Goal: Task Accomplishment & Management: Manage account settings

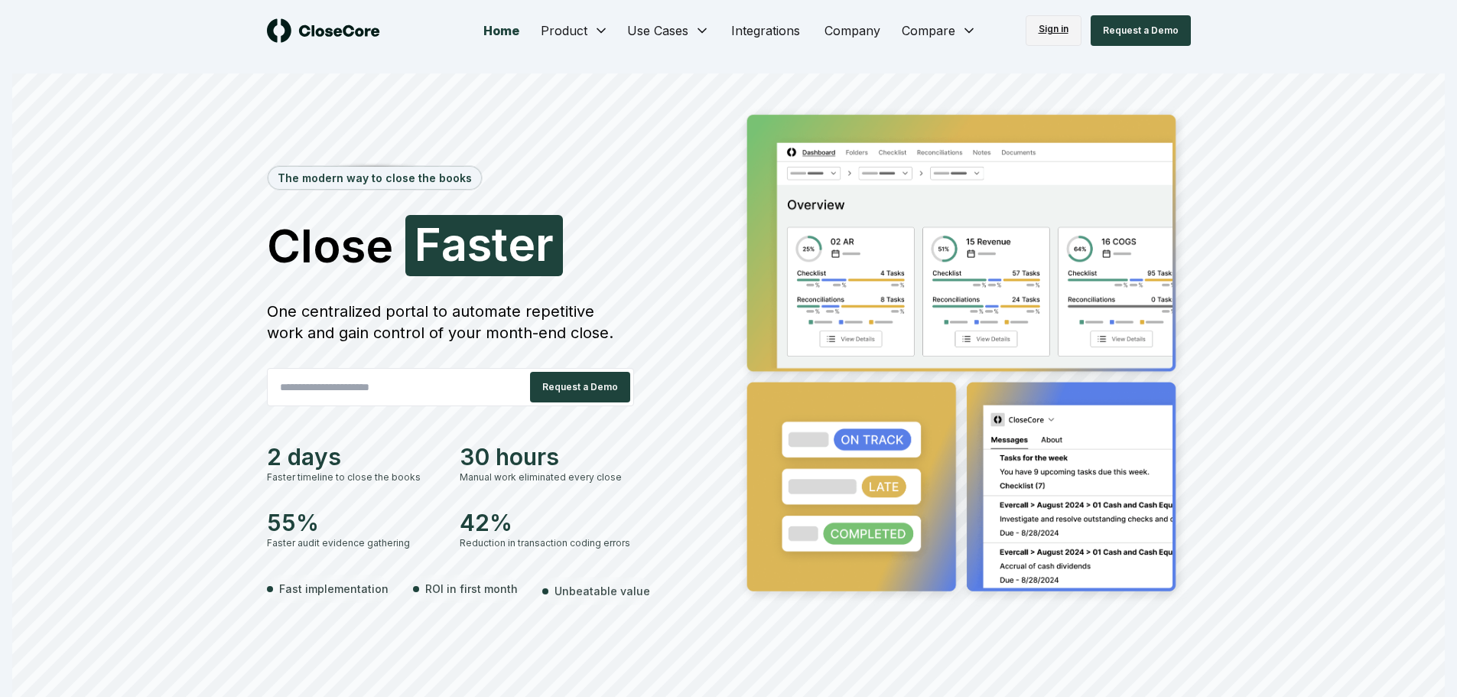
click at [1055, 22] on link "Sign in" at bounding box center [1054, 30] width 56 height 31
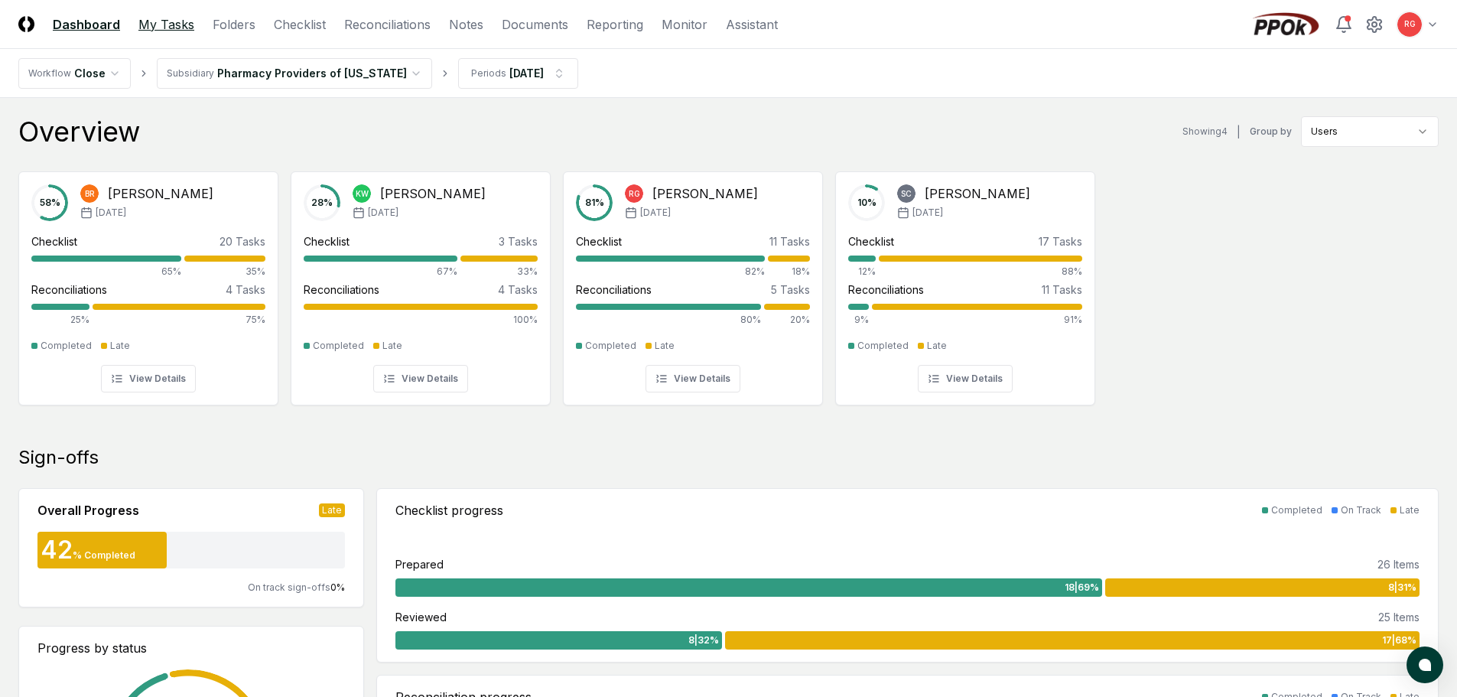
click at [174, 24] on link "My Tasks" at bounding box center [166, 24] width 56 height 18
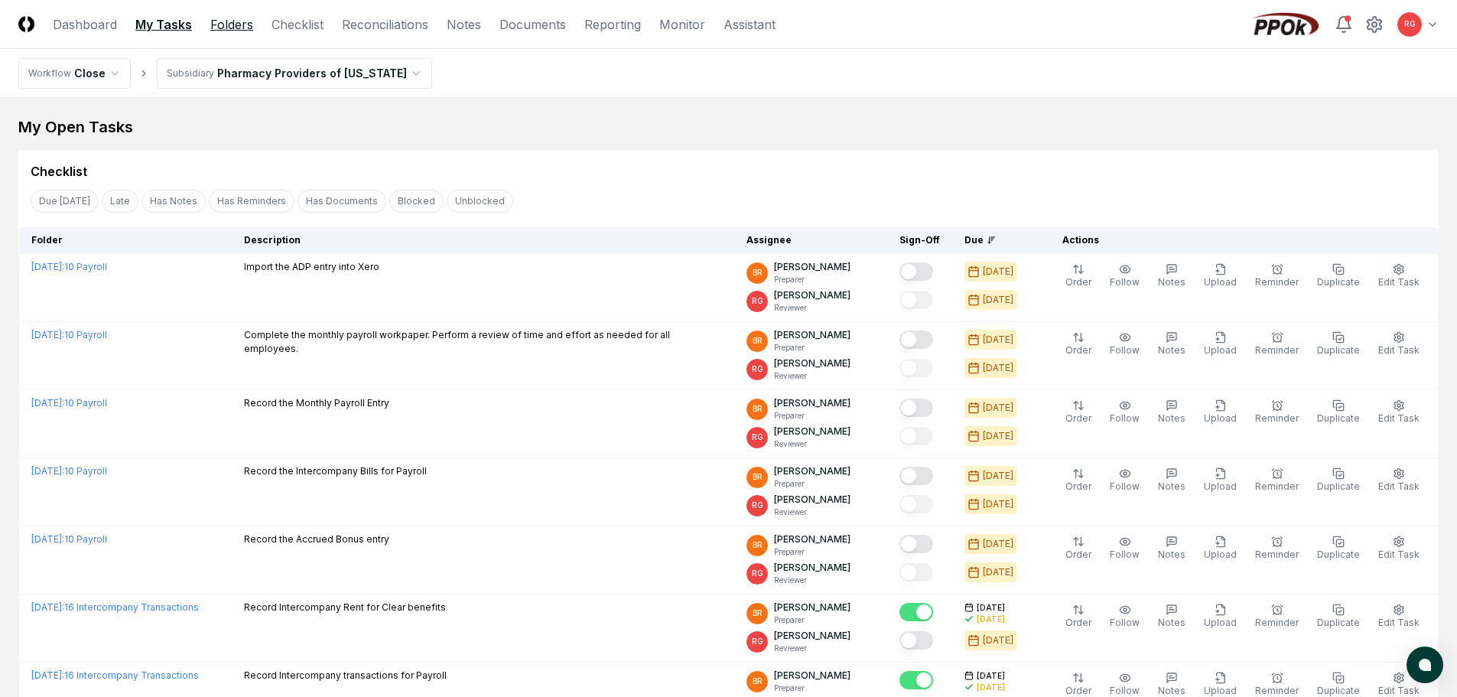
click at [216, 26] on link "Folders" at bounding box center [231, 24] width 43 height 18
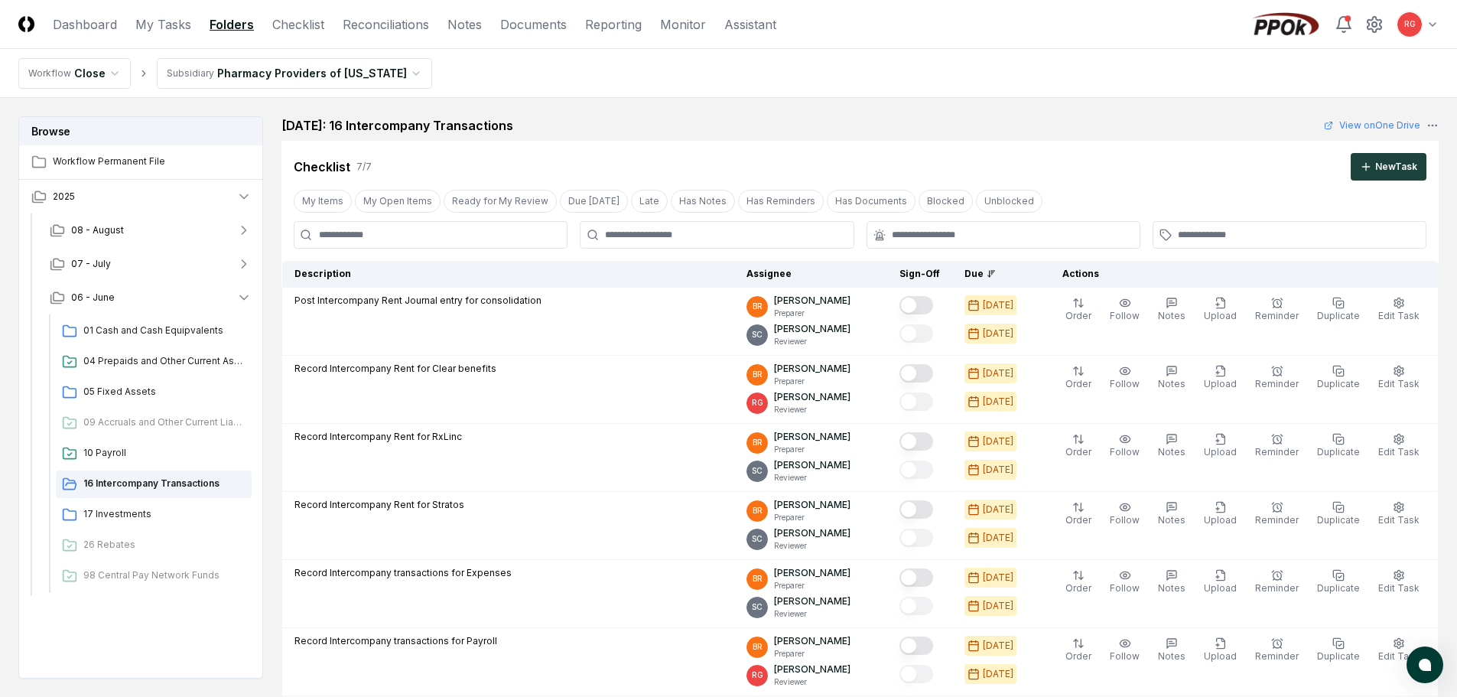
click at [252, 76] on html "CloseCore Dashboard My Tasks Folders Checklist Reconciliations Notes Documents …" at bounding box center [728, 624] width 1457 height 1248
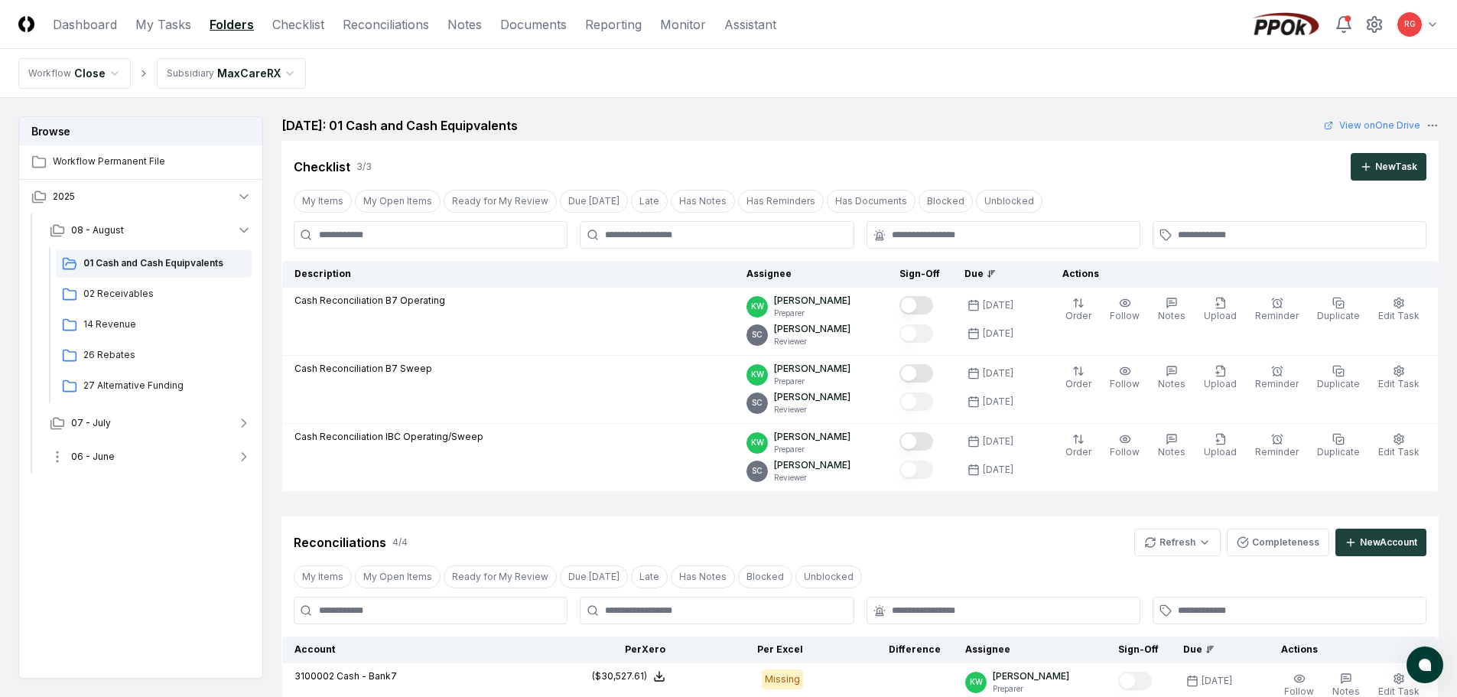
click at [111, 456] on span "06 - June" at bounding box center [93, 457] width 44 height 14
click at [133, 614] on span "27 Alternative Funding" at bounding box center [164, 612] width 162 height 14
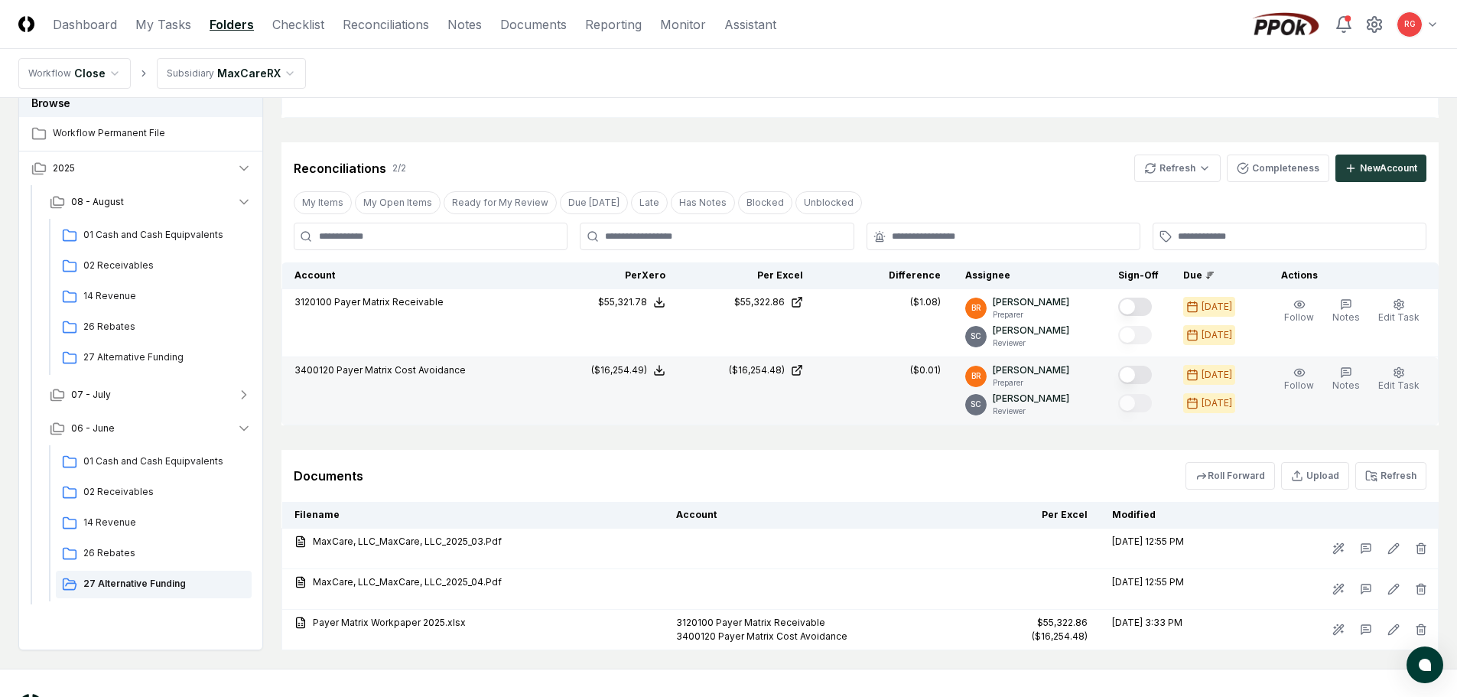
scroll to position [369, 0]
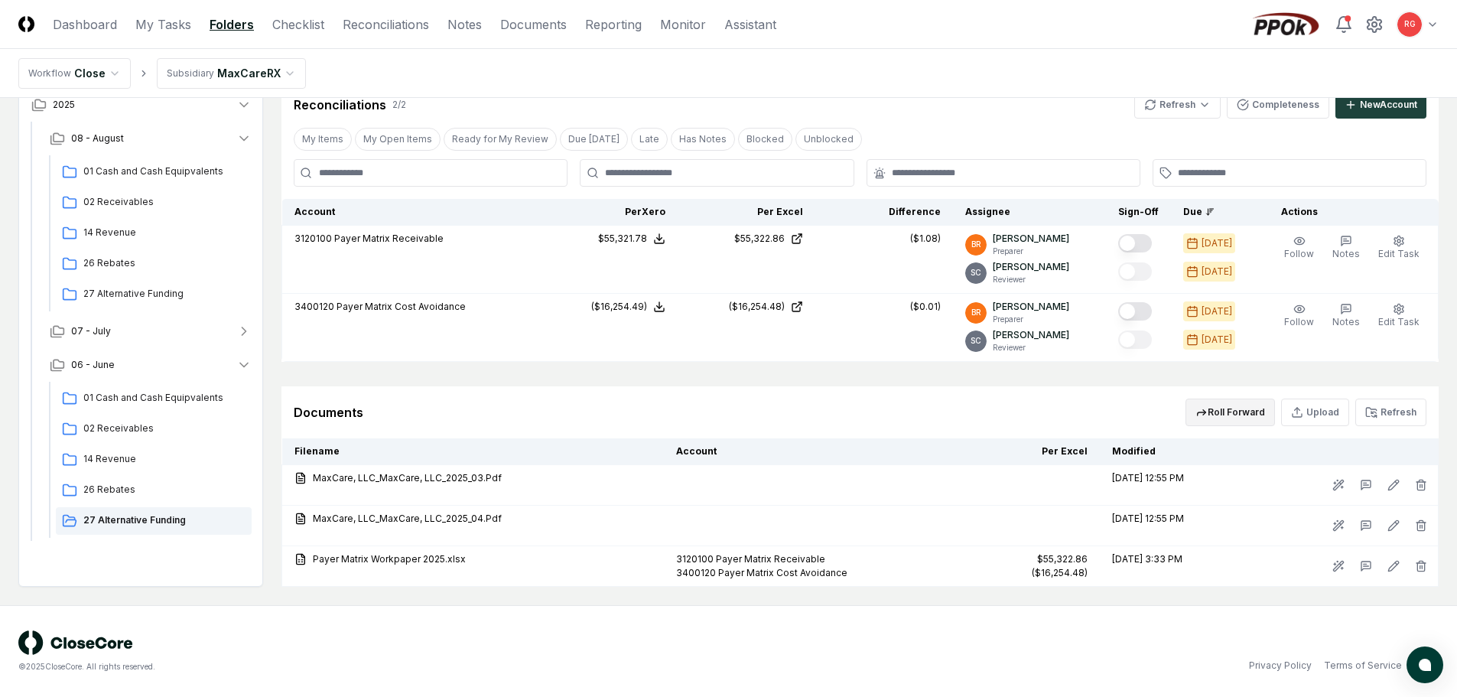
click at [1234, 413] on button "Roll Forward" at bounding box center [1231, 413] width 90 height 28
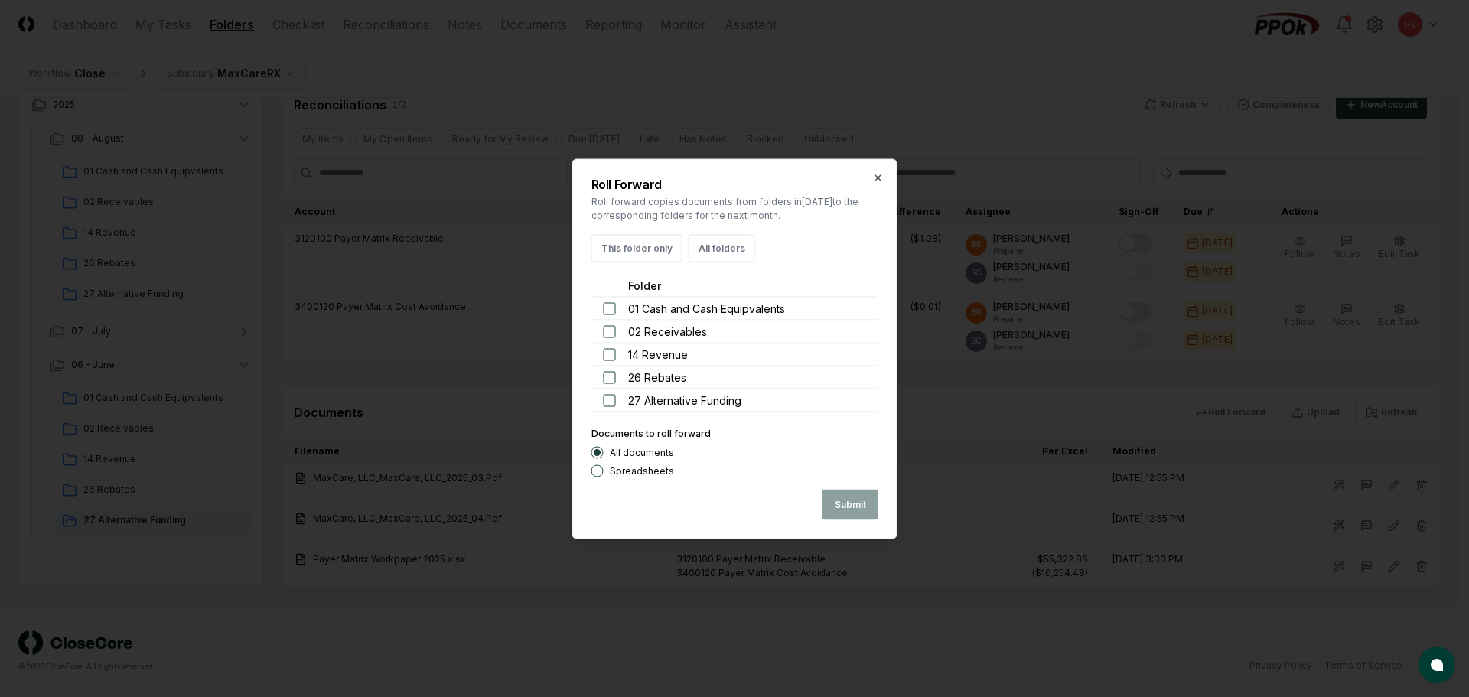
click at [608, 401] on button "button" at bounding box center [610, 400] width 12 height 12
click at [636, 247] on button "This folder only" at bounding box center [636, 248] width 91 height 28
click at [600, 471] on button "Spreadsheets" at bounding box center [597, 470] width 12 height 12
click at [841, 505] on button "Submit" at bounding box center [850, 504] width 56 height 31
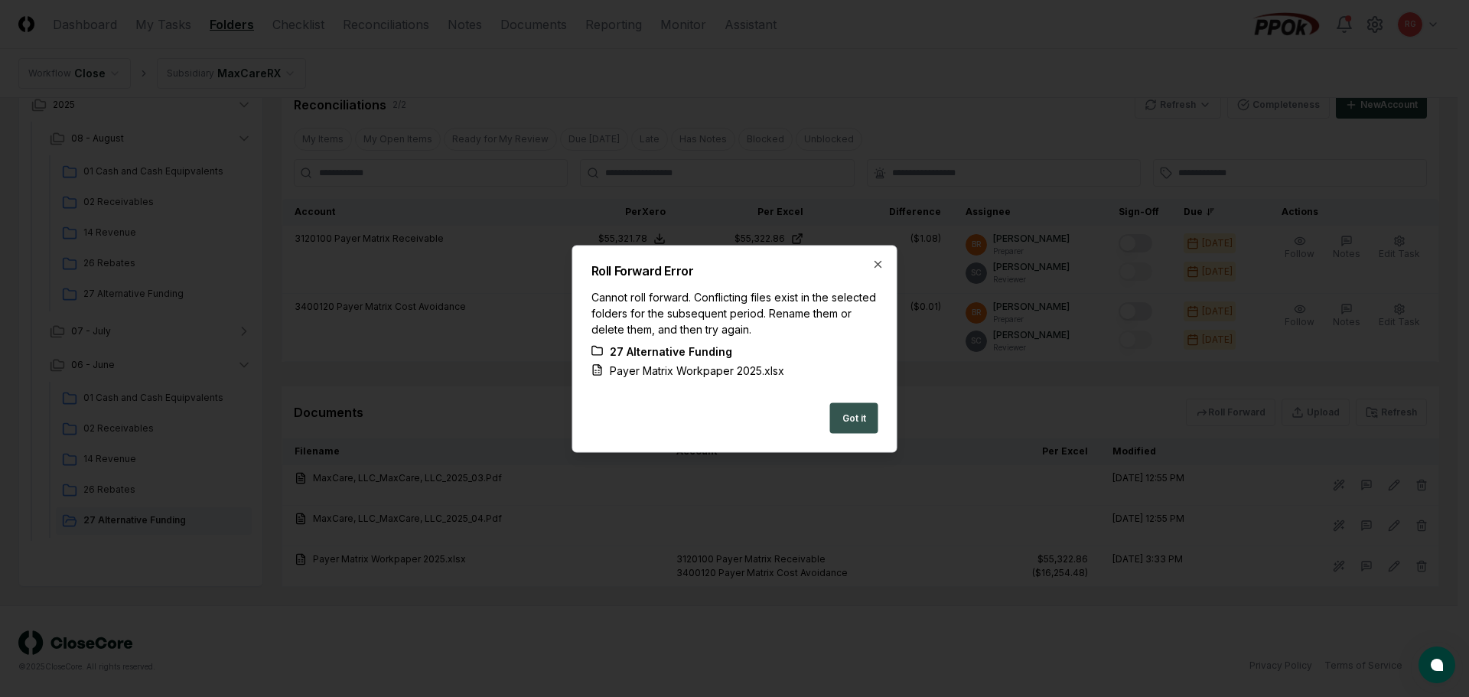
click at [846, 416] on button "Got it" at bounding box center [854, 417] width 48 height 31
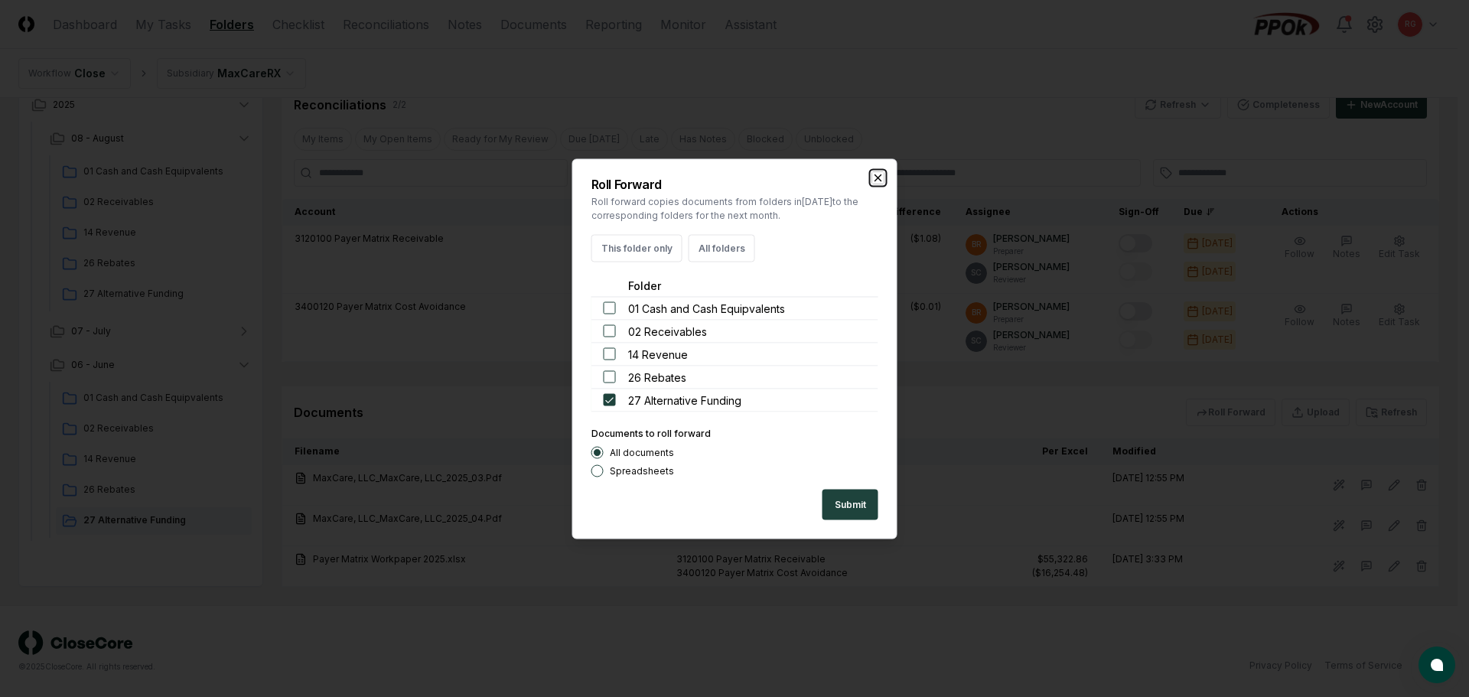
click at [875, 178] on icon "button" at bounding box center [878, 177] width 12 height 12
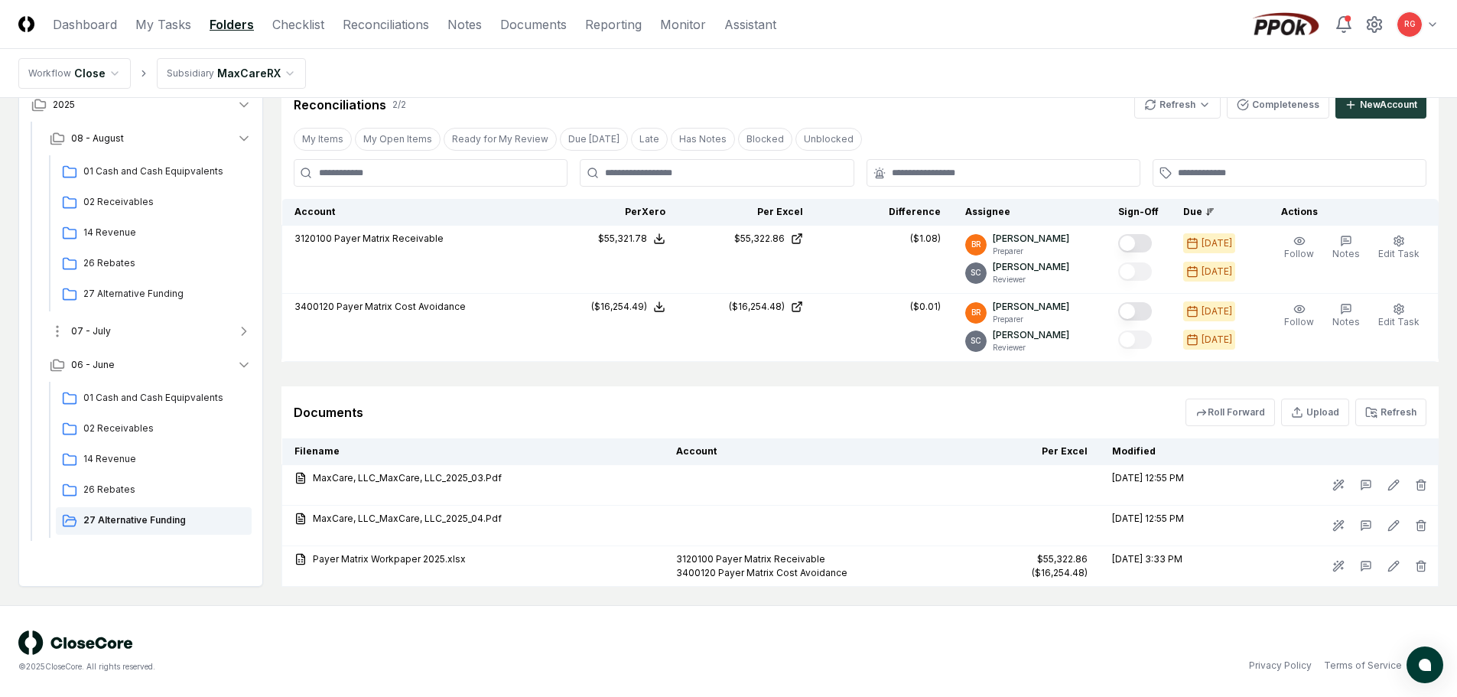
click at [90, 331] on span "07 - July" at bounding box center [91, 331] width 40 height 14
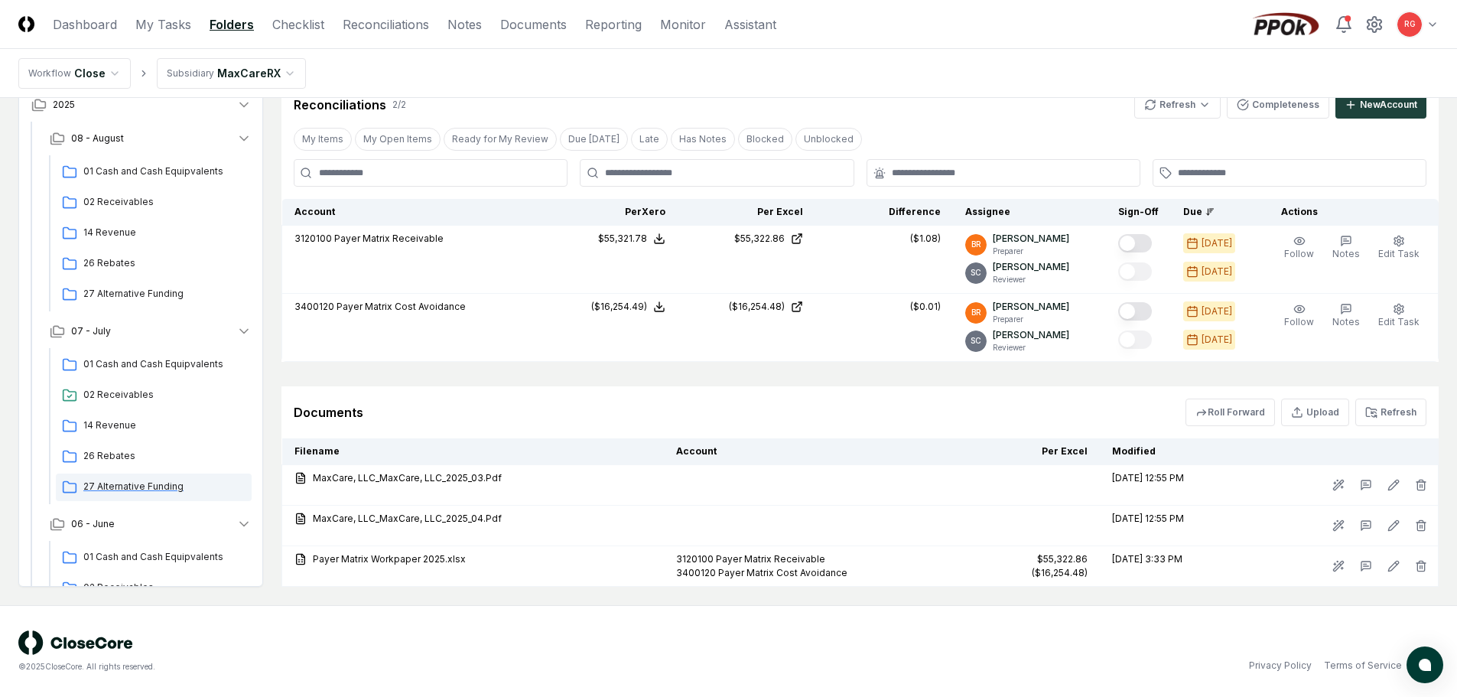
click at [121, 479] on div "27 Alternative Funding" at bounding box center [154, 488] width 196 height 28
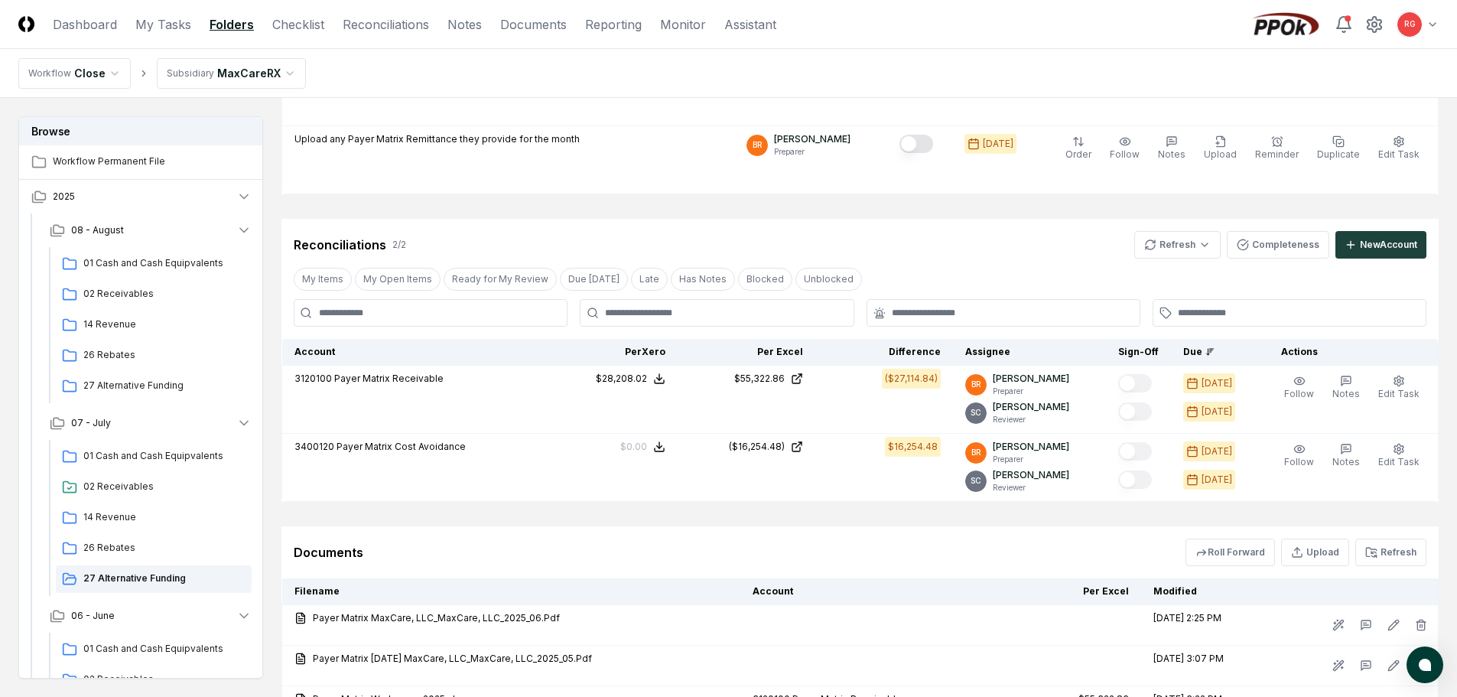
scroll to position [369, 0]
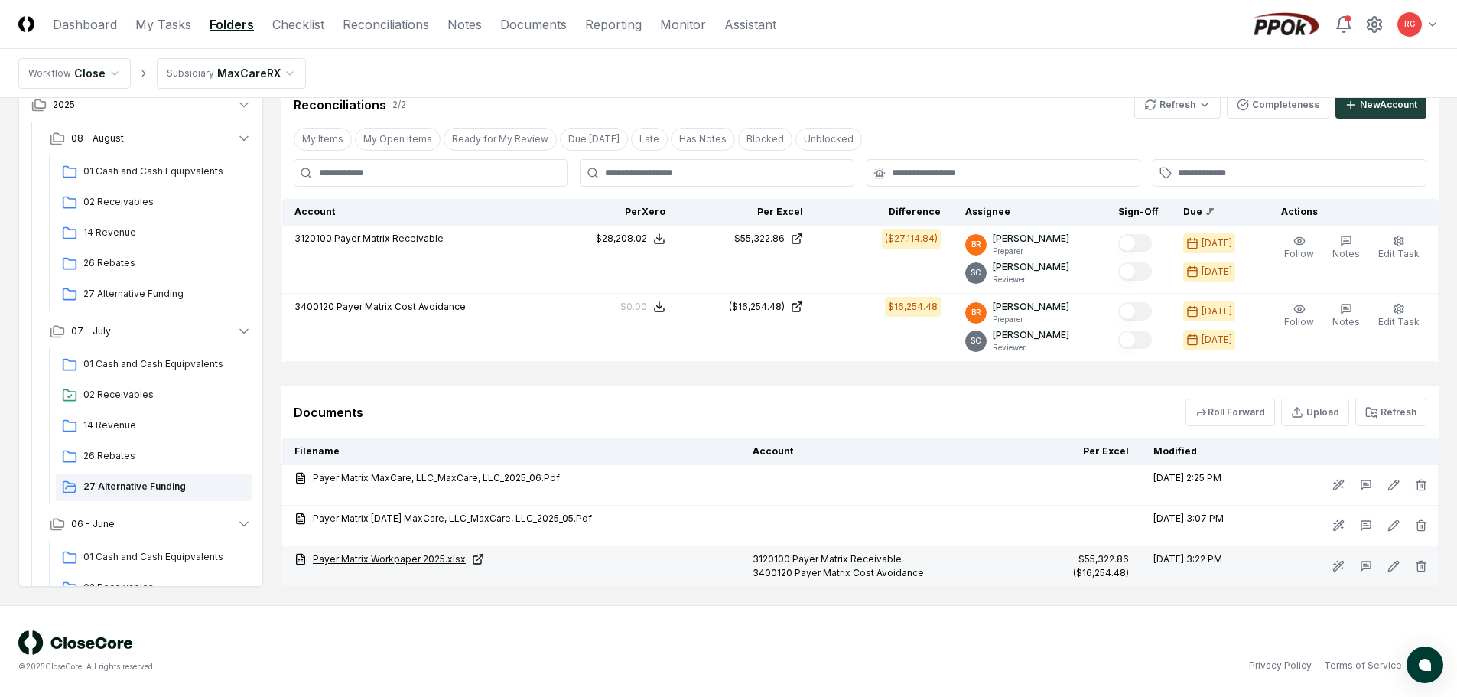
click at [426, 563] on link "Payer Matrix Workpaper 2025.xlsx" at bounding box center [512, 559] width 434 height 14
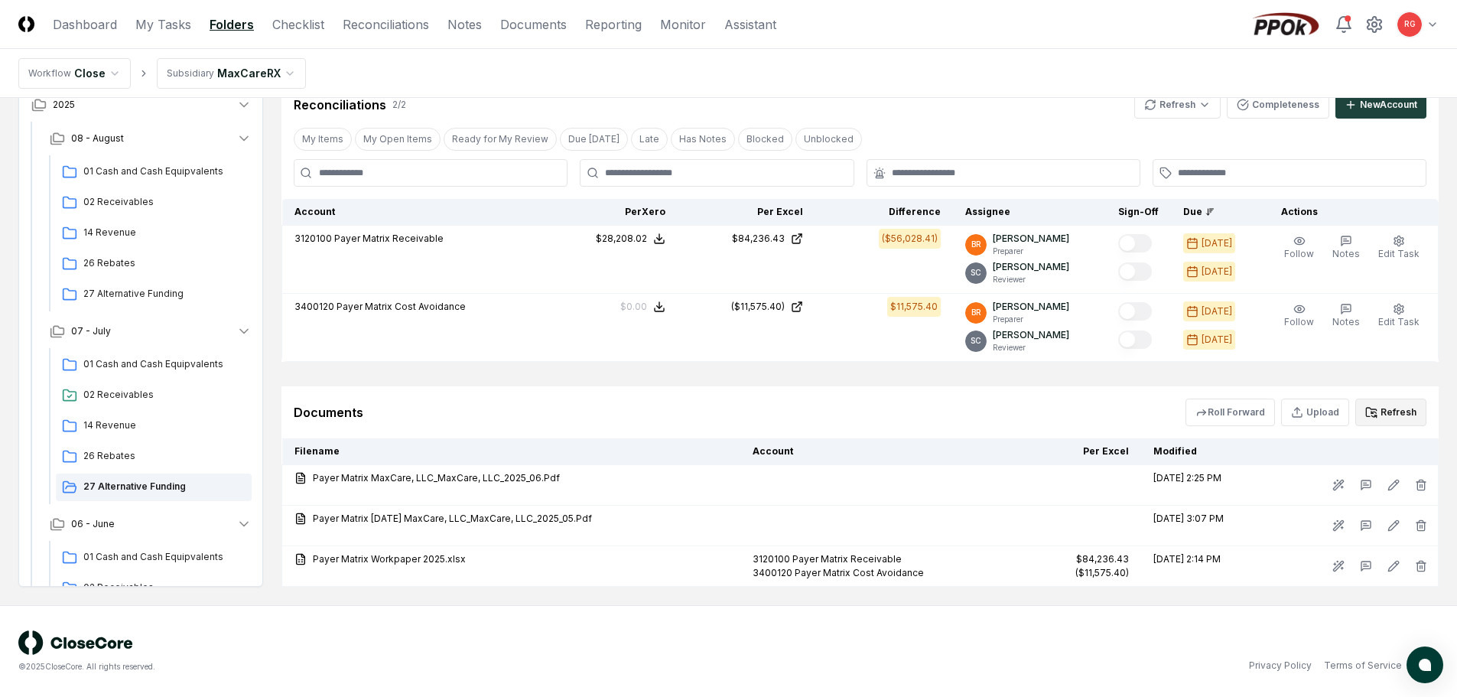
click at [1388, 415] on button "Refresh" at bounding box center [1391, 413] width 71 height 28
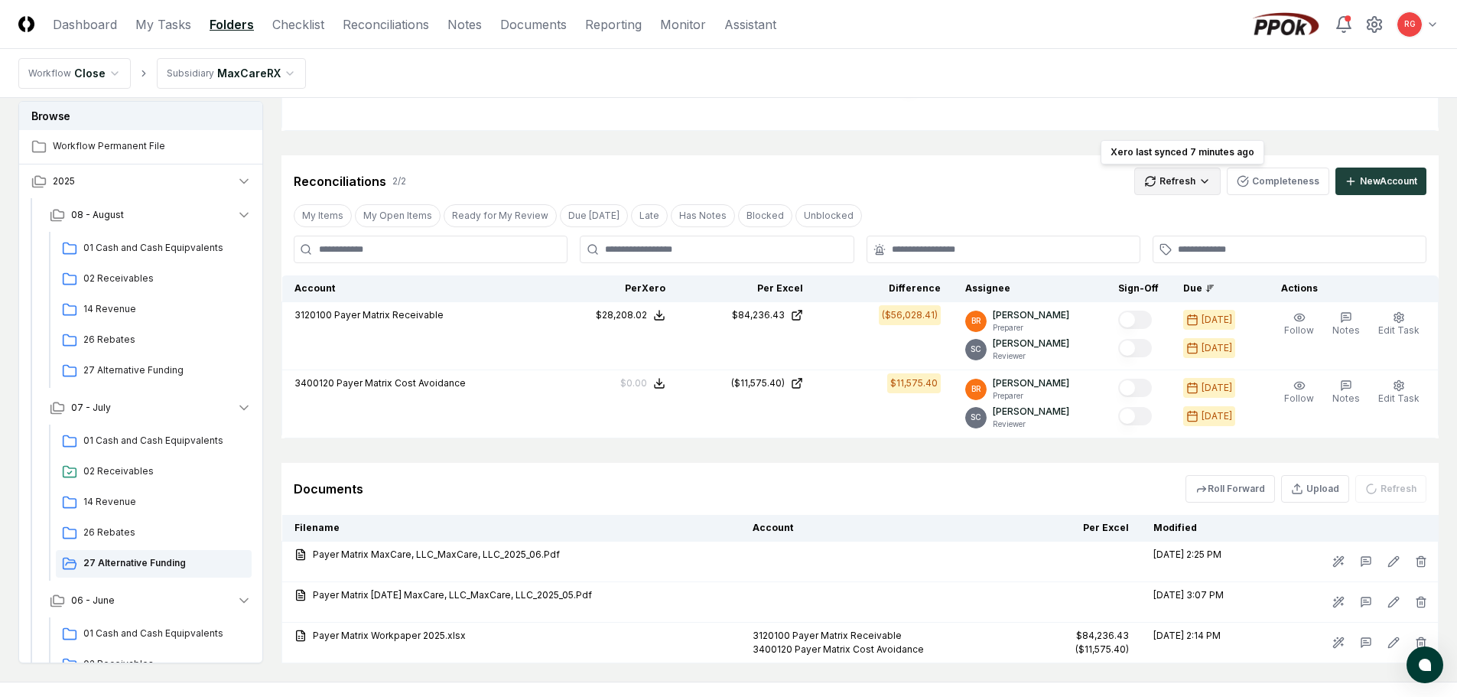
click at [1190, 184] on html "CloseCore Dashboard My Tasks Folders Checklist Reconciliations Notes Documents …" at bounding box center [728, 240] width 1457 height 1066
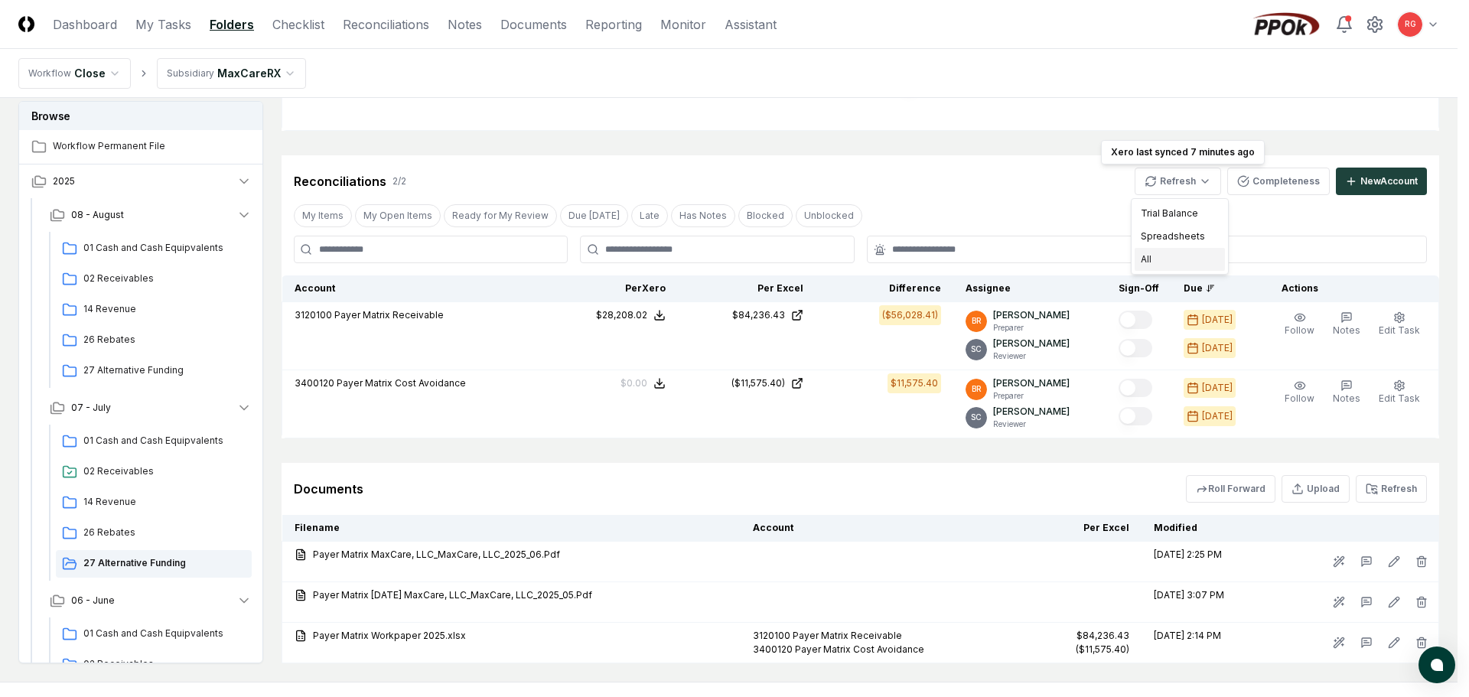
click at [1157, 260] on div "All" at bounding box center [1179, 259] width 90 height 23
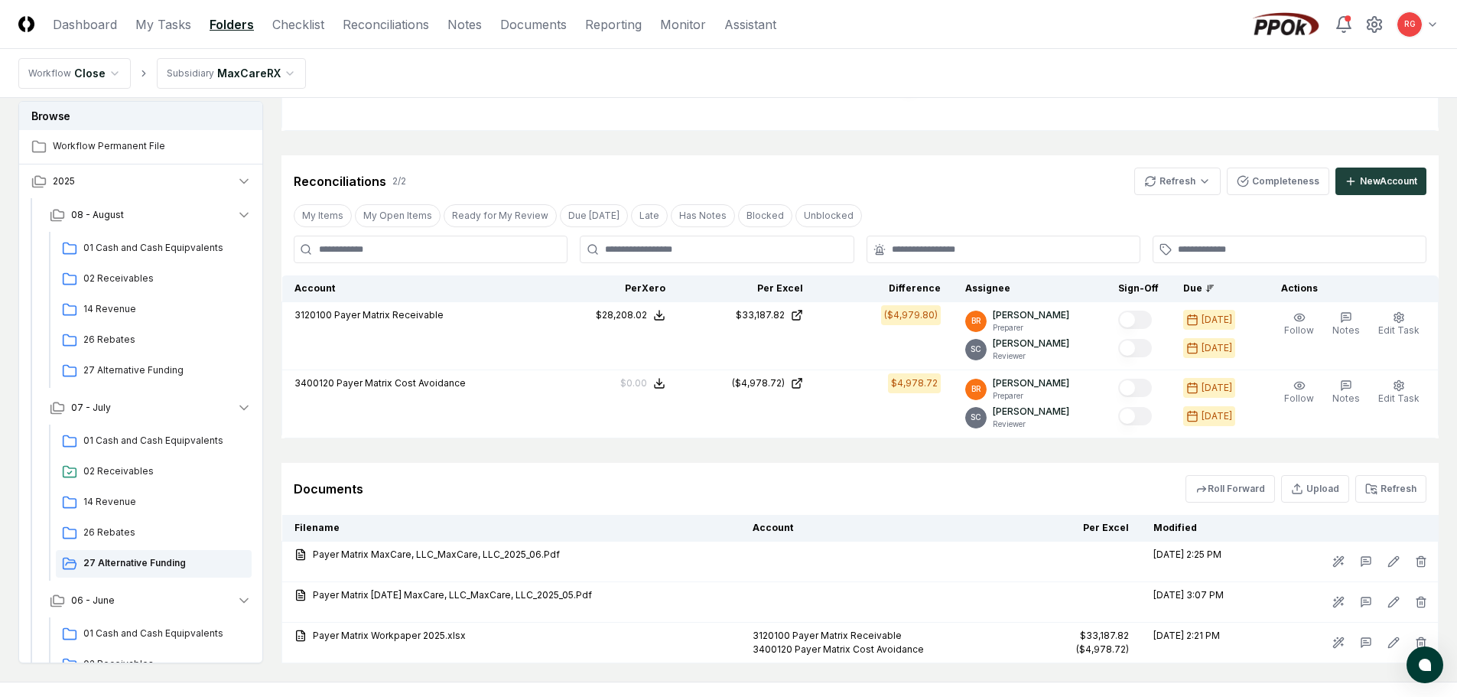
scroll to position [0, 0]
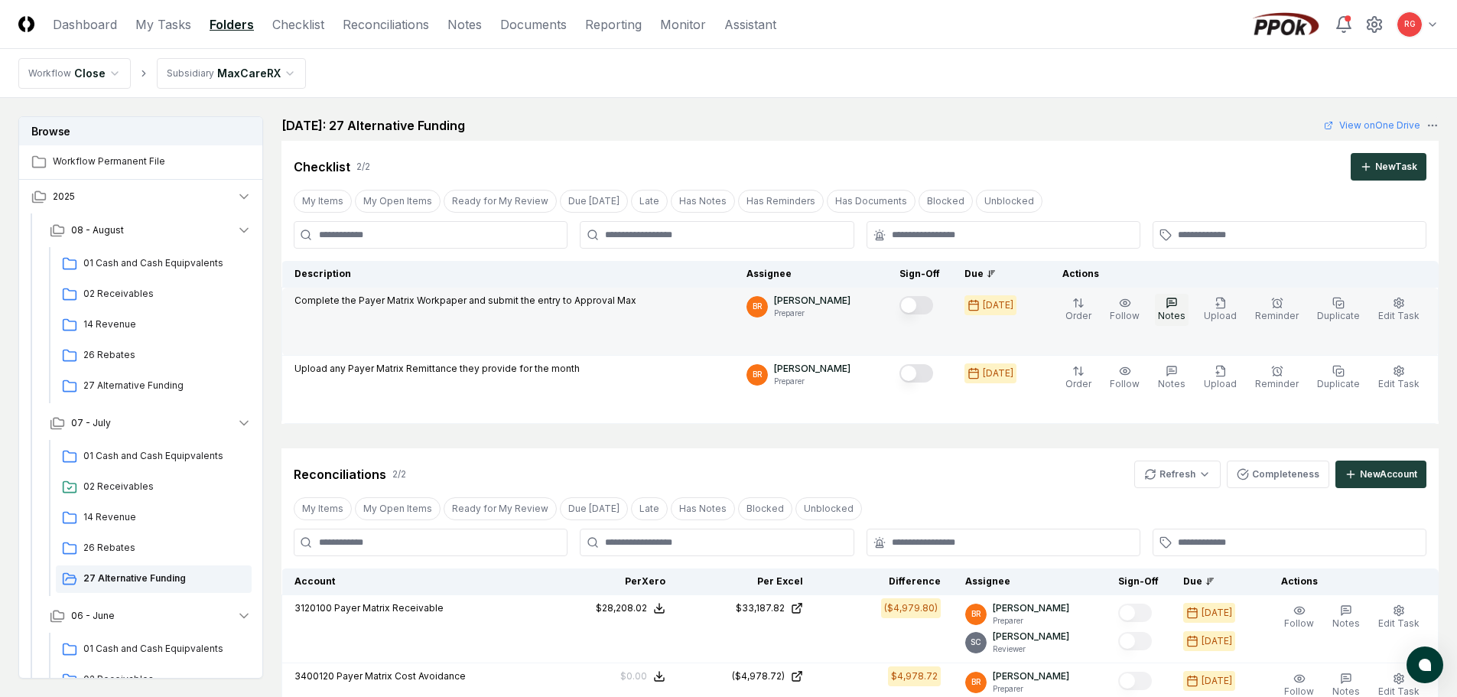
click at [1178, 307] on icon "button" at bounding box center [1172, 303] width 12 height 12
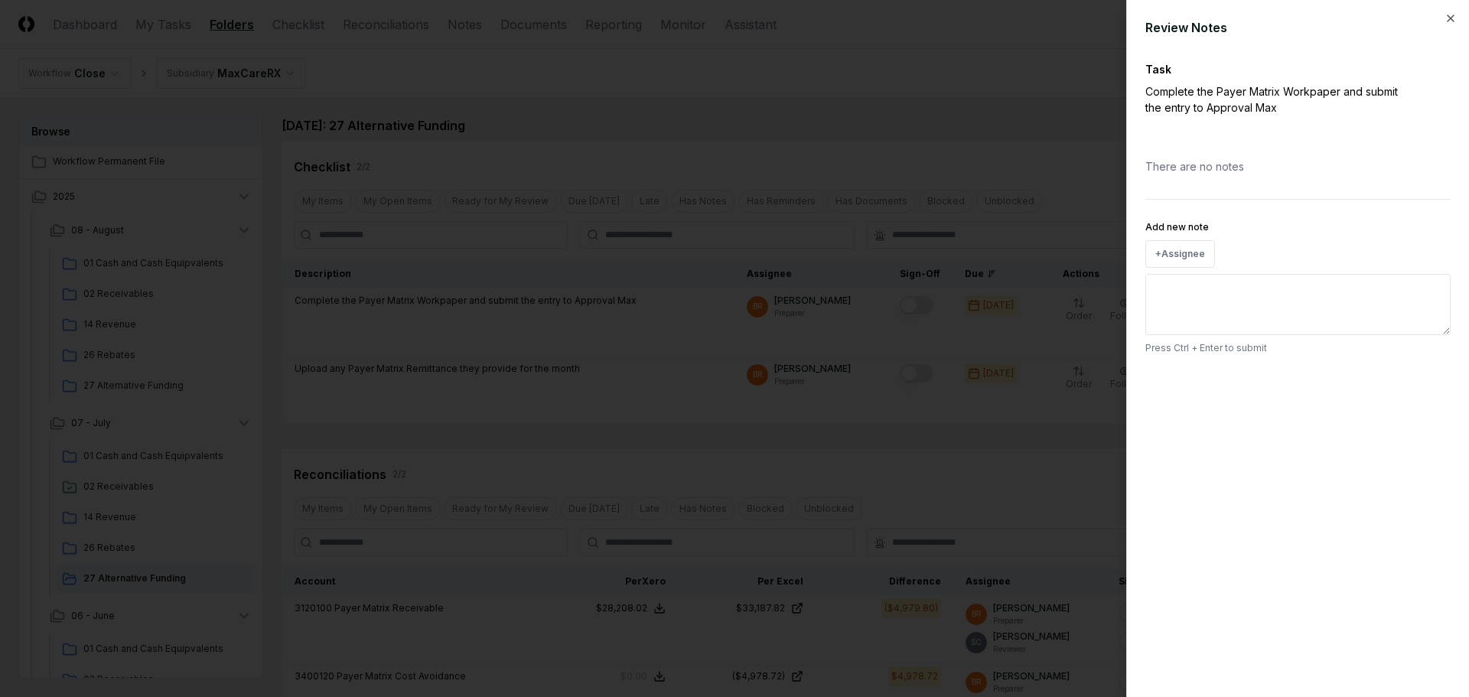
click at [1196, 302] on textarea "Add new note" at bounding box center [1297, 304] width 305 height 61
click at [1449, 18] on icon "button" at bounding box center [1450, 18] width 12 height 12
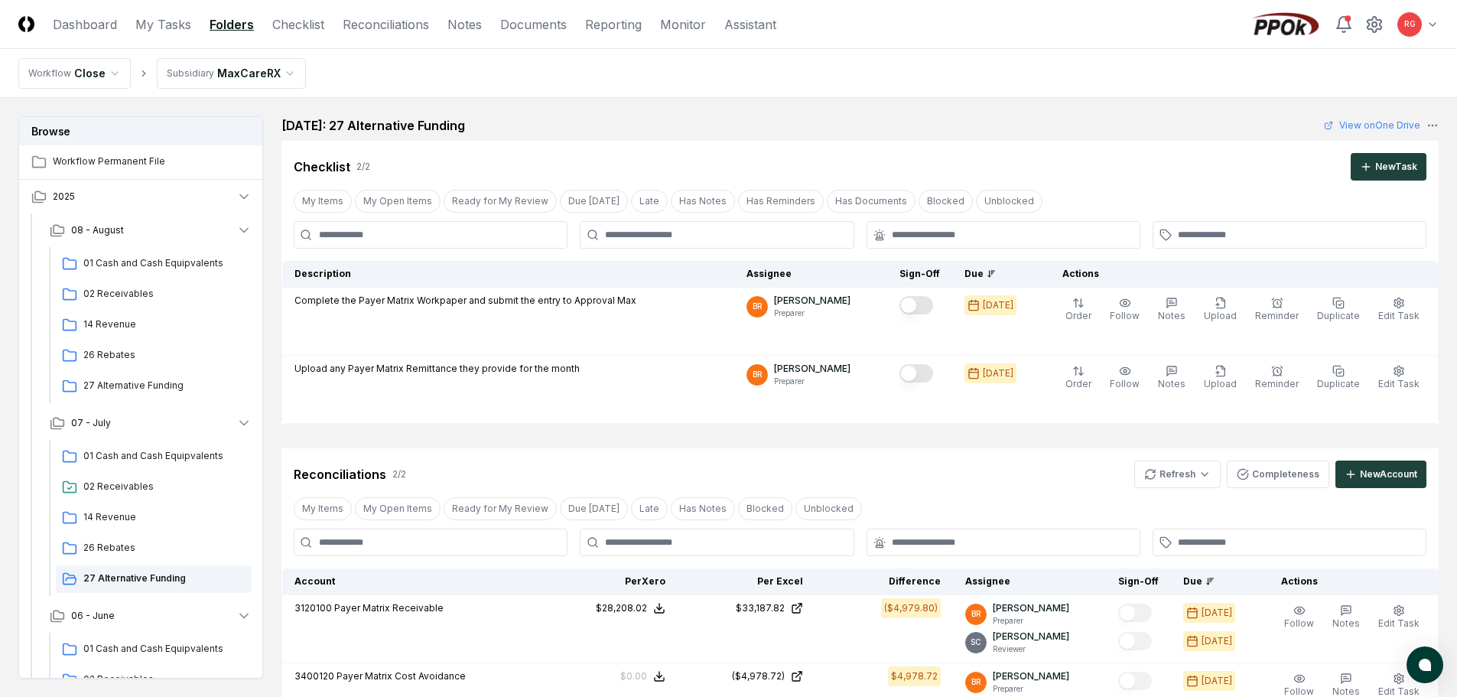
click at [207, 79] on html "CloseCore Dashboard My Tasks Folders Checklist Reconciliations Notes Documents …" at bounding box center [728, 533] width 1457 height 1066
